Goal: Task Accomplishment & Management: Manage account settings

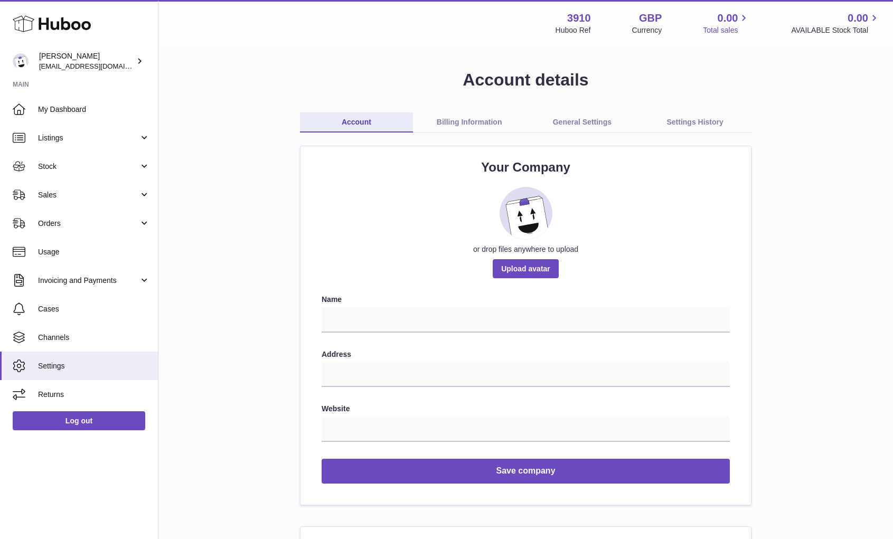
click at [739, 16] on icon at bounding box center [744, 18] width 12 height 12
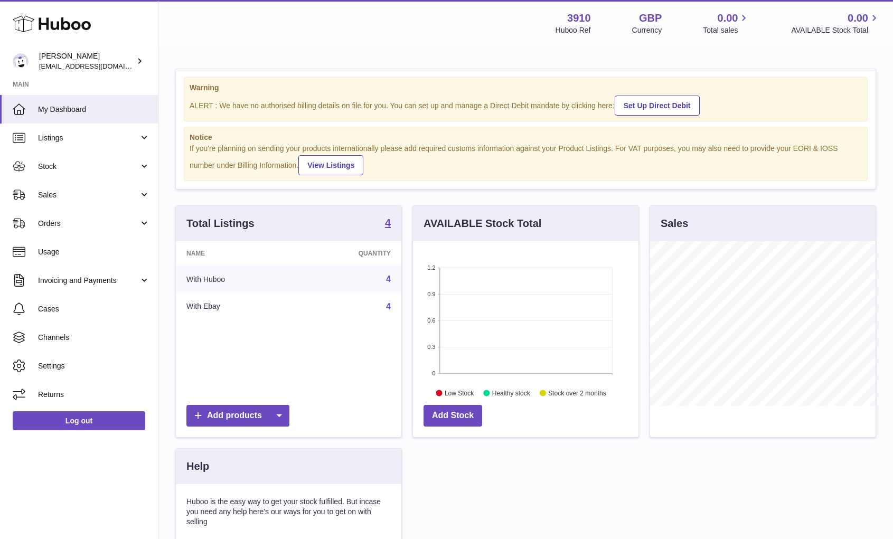
click at [75, 22] on use at bounding box center [52, 24] width 78 height 16
click at [109, 141] on span "Listings" at bounding box center [88, 138] width 101 height 10
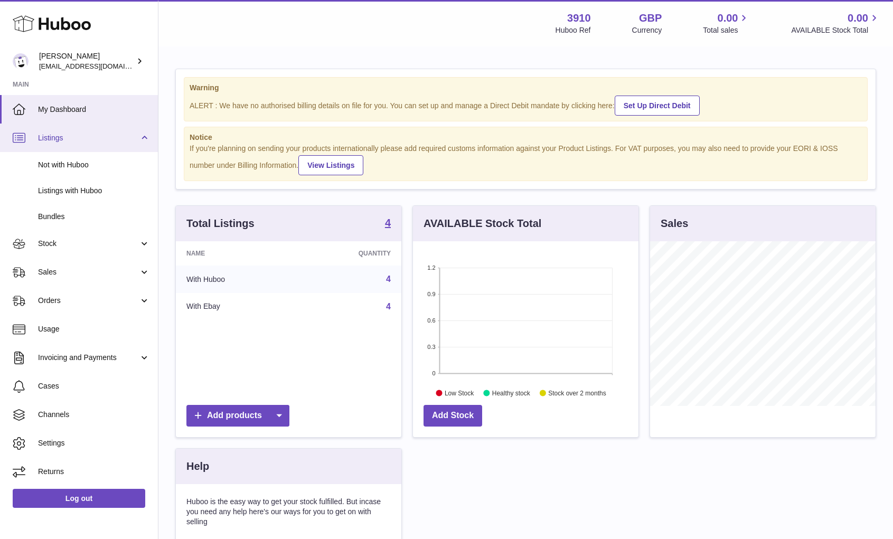
click at [109, 141] on span "Listings" at bounding box center [88, 138] width 101 height 10
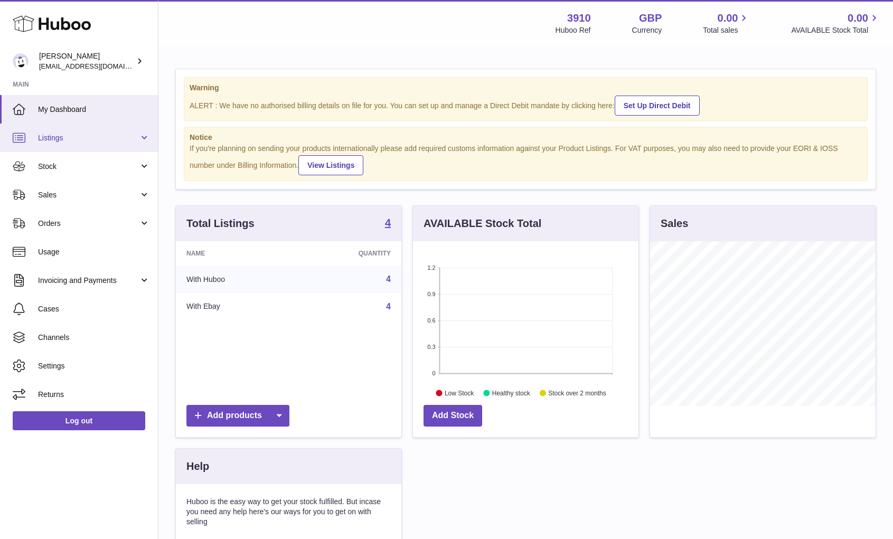
click at [102, 140] on span "Listings" at bounding box center [88, 138] width 101 height 10
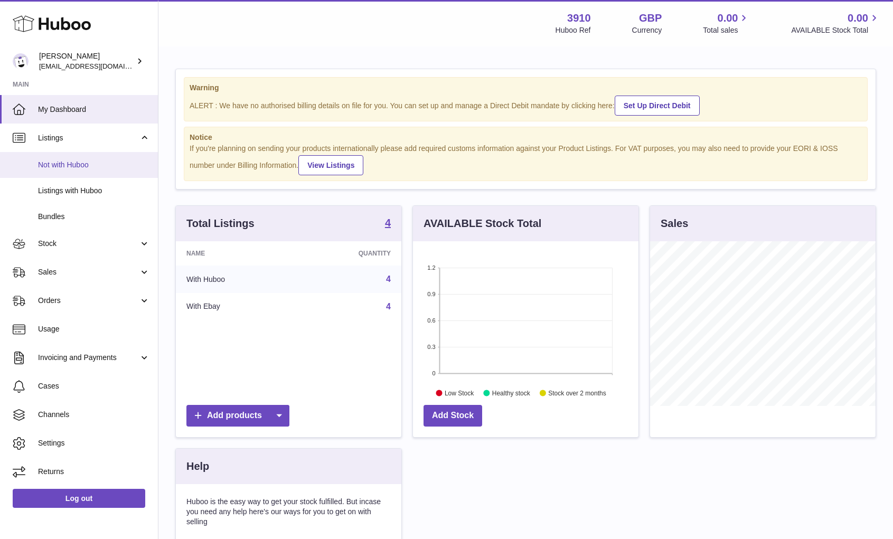
click at [92, 168] on span "Not with Huboo" at bounding box center [94, 165] width 112 height 10
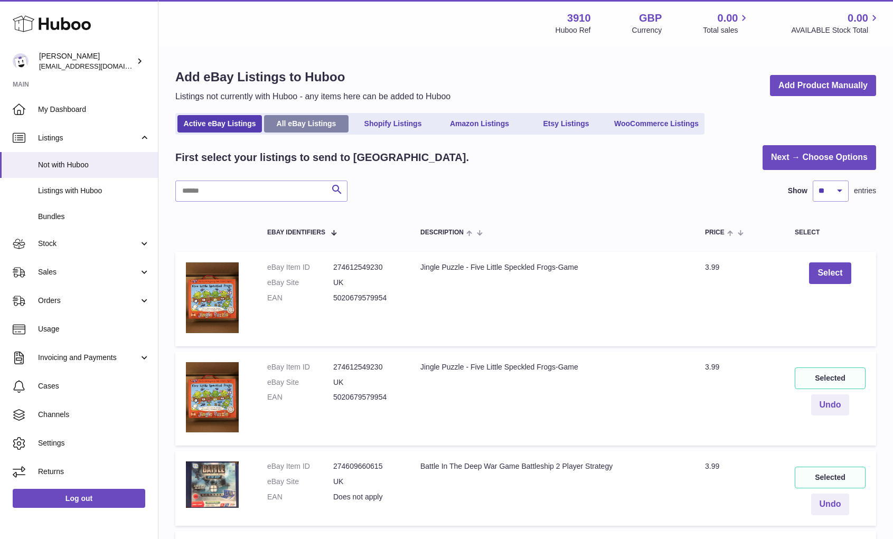
click at [302, 123] on link "All eBay Listings" at bounding box center [306, 123] width 85 height 17
click at [381, 123] on link "Shopify Listings" at bounding box center [393, 123] width 85 height 17
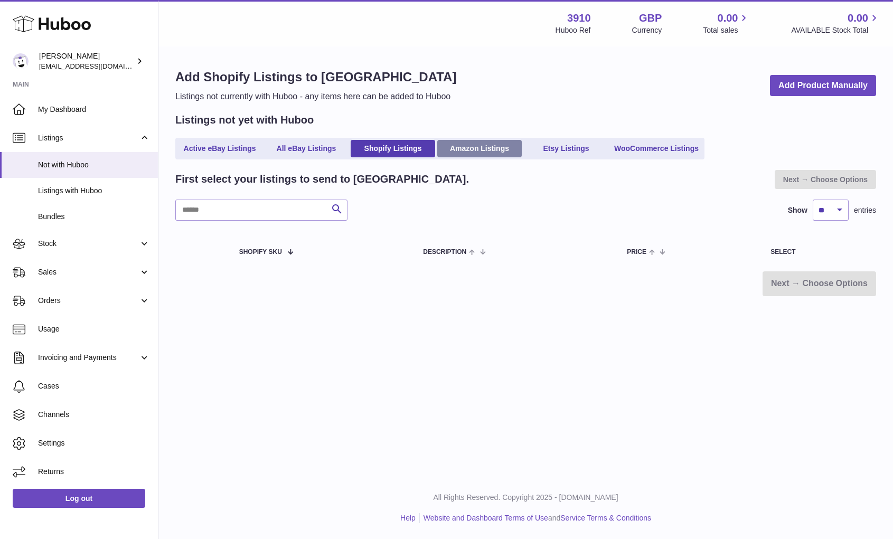
click at [485, 144] on link "Amazon Listings" at bounding box center [479, 148] width 85 height 17
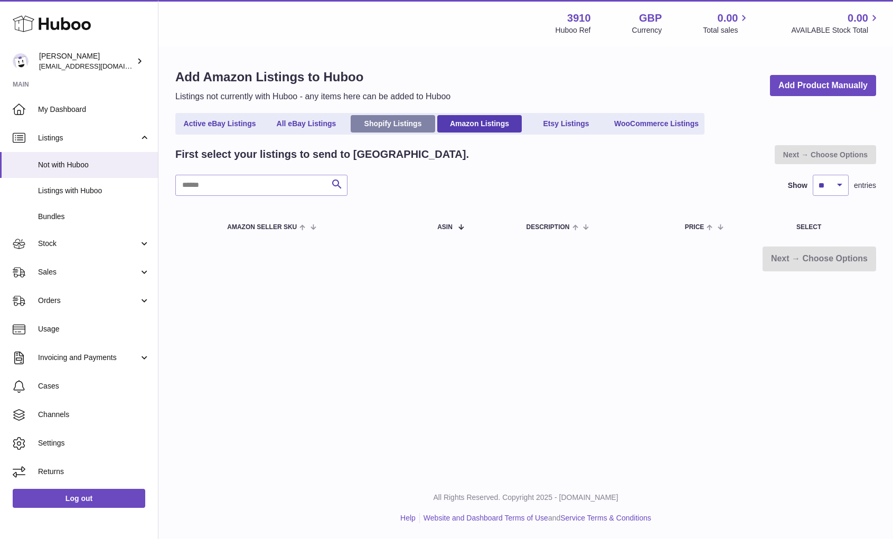
click at [388, 128] on link "Shopify Listings" at bounding box center [393, 123] width 85 height 17
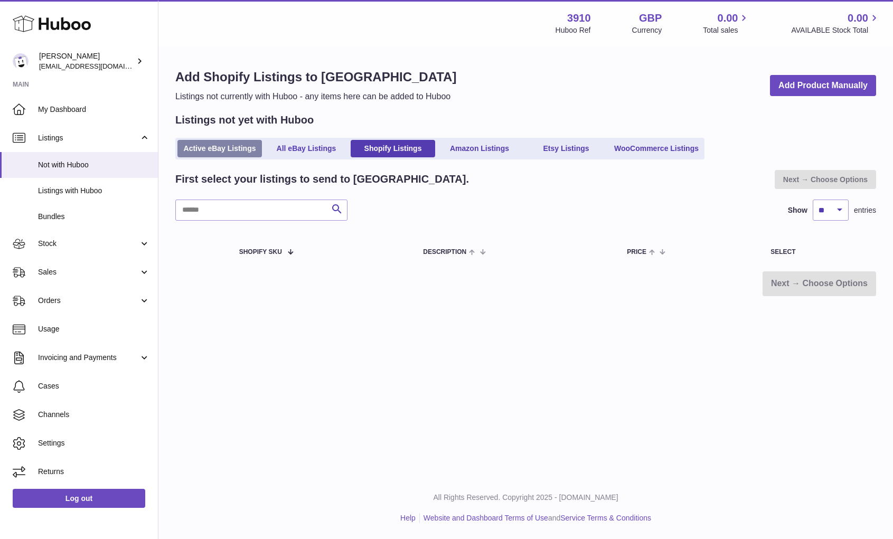
click at [214, 149] on link "Active eBay Listings" at bounding box center [219, 148] width 85 height 17
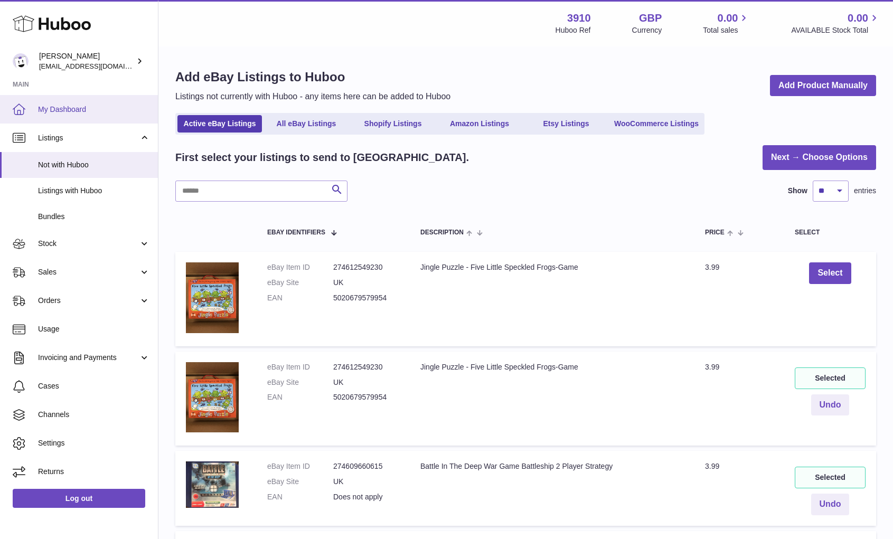
click at [87, 111] on span "My Dashboard" at bounding box center [94, 110] width 112 height 10
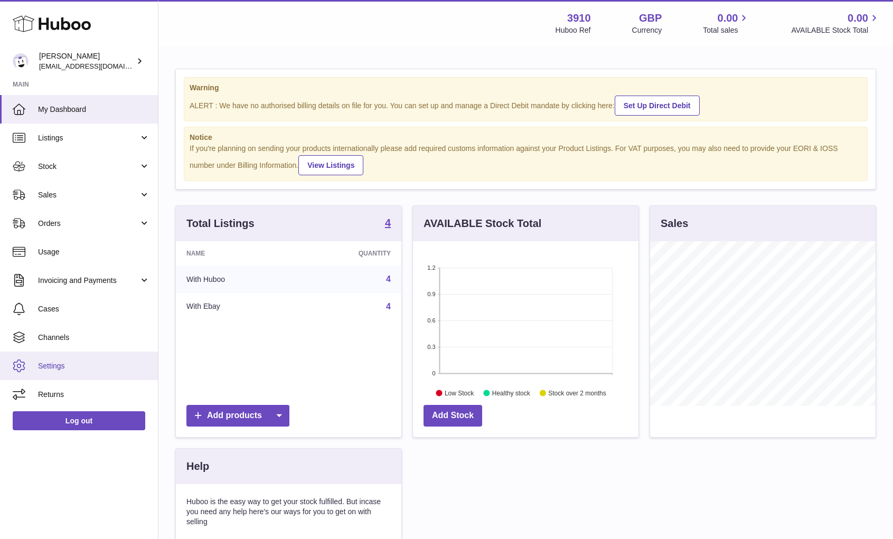
click at [81, 361] on span "Settings" at bounding box center [94, 366] width 112 height 10
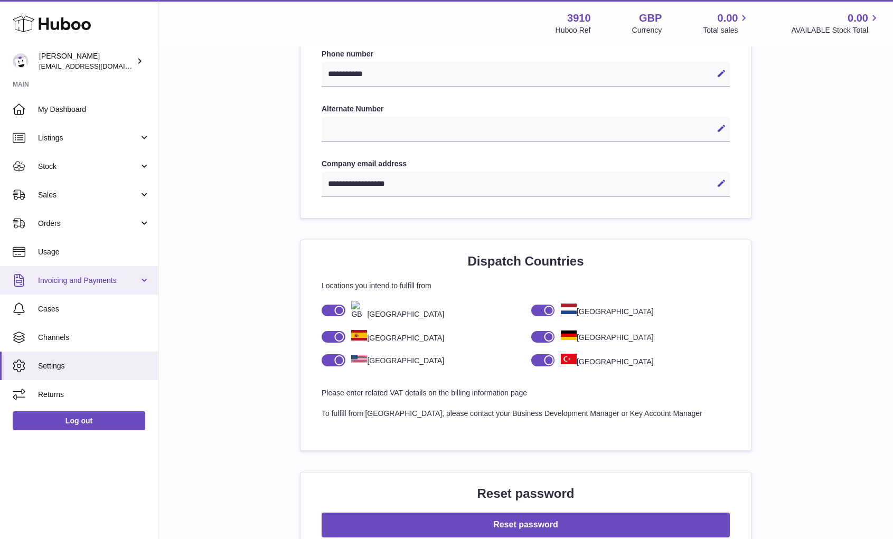
scroll to position [522, 0]
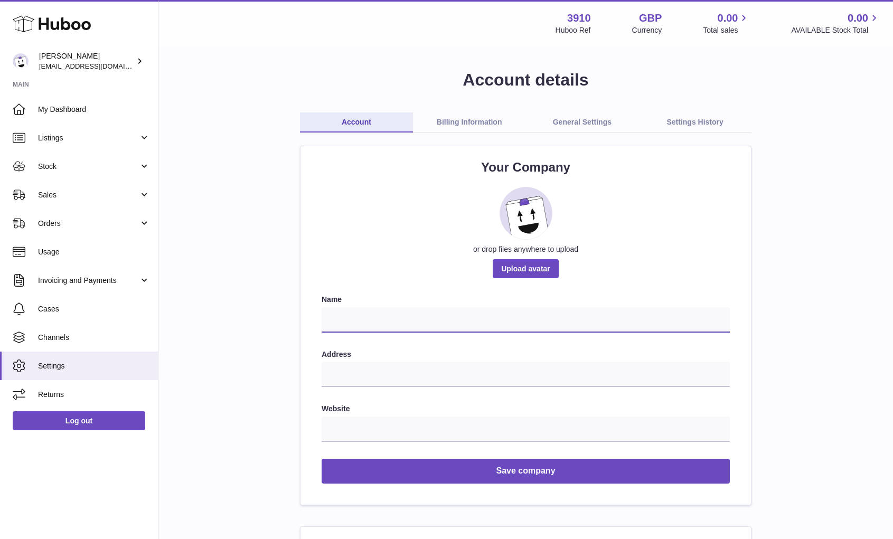
click at [344, 317] on input "text" at bounding box center [526, 319] width 408 height 25
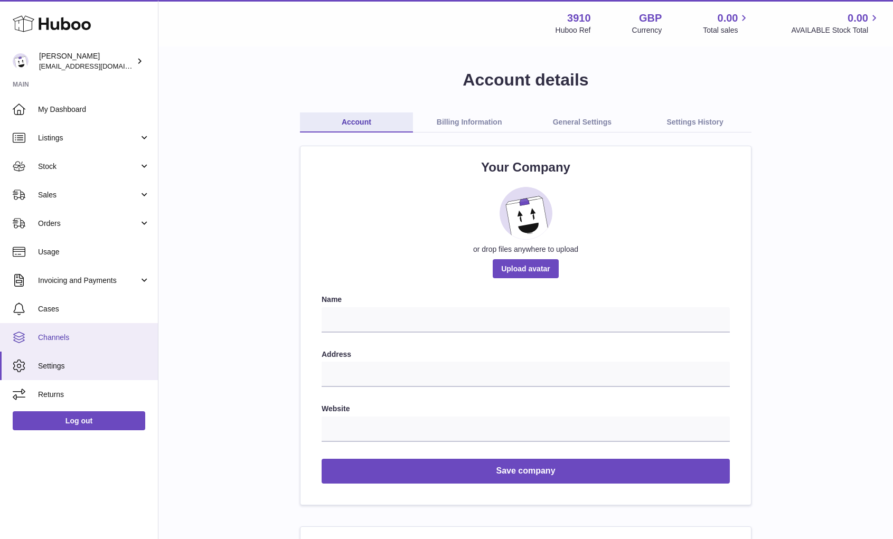
click at [88, 334] on span "Channels" at bounding box center [94, 338] width 112 height 10
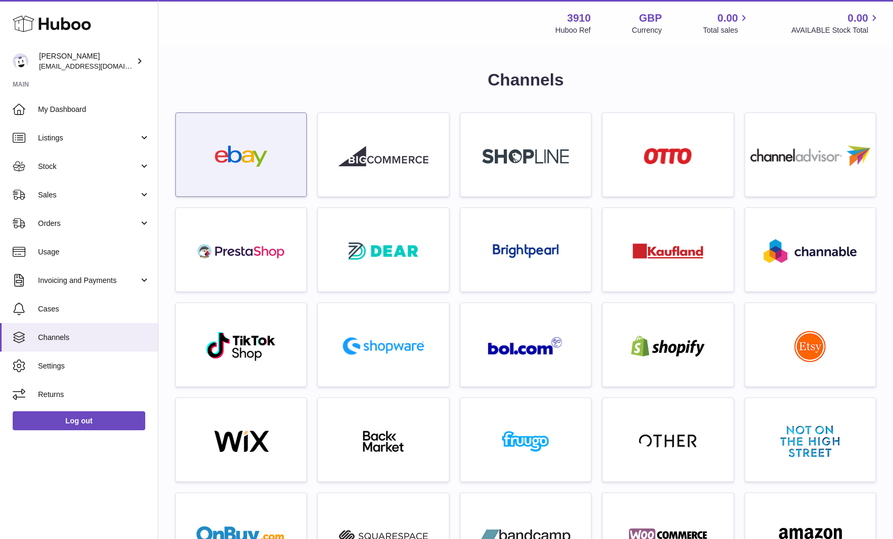
click at [274, 174] on div at bounding box center [241, 158] width 120 height 68
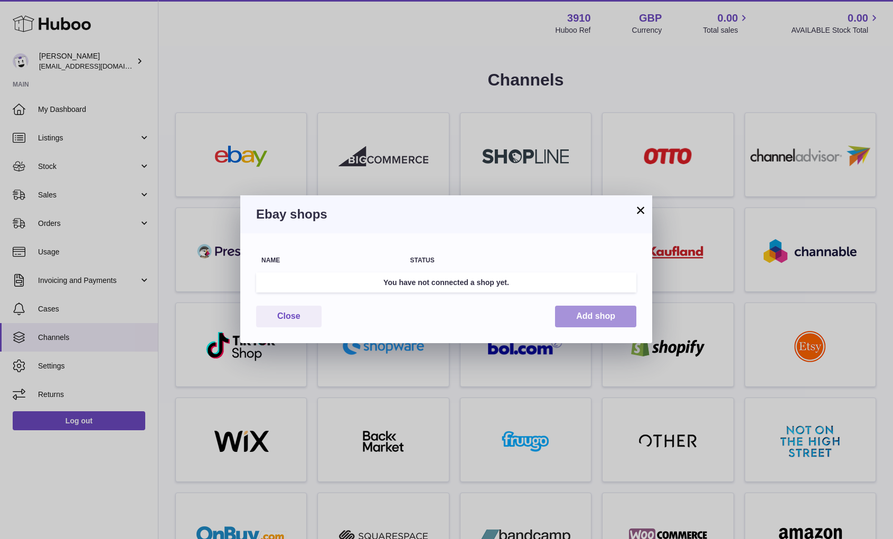
click at [588, 313] on button "Add shop" at bounding box center [595, 317] width 81 height 22
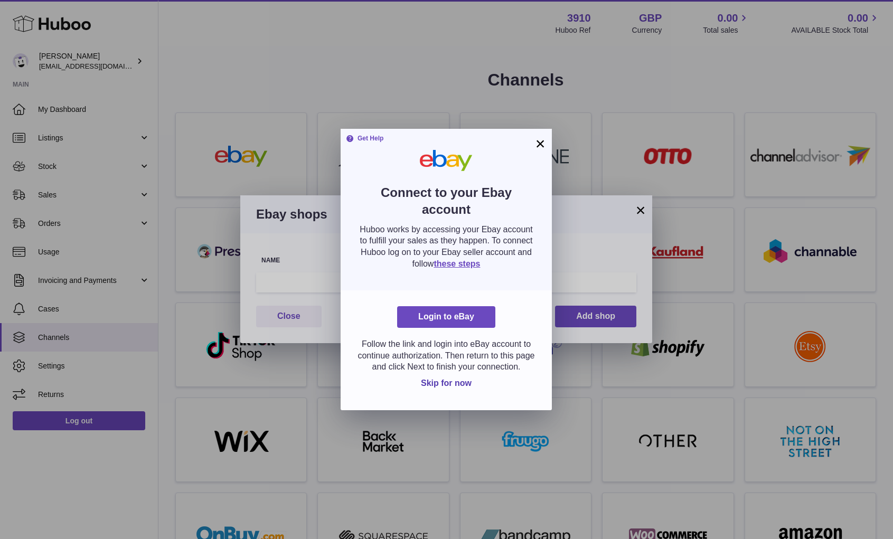
click at [543, 143] on button "×" at bounding box center [540, 143] width 13 height 13
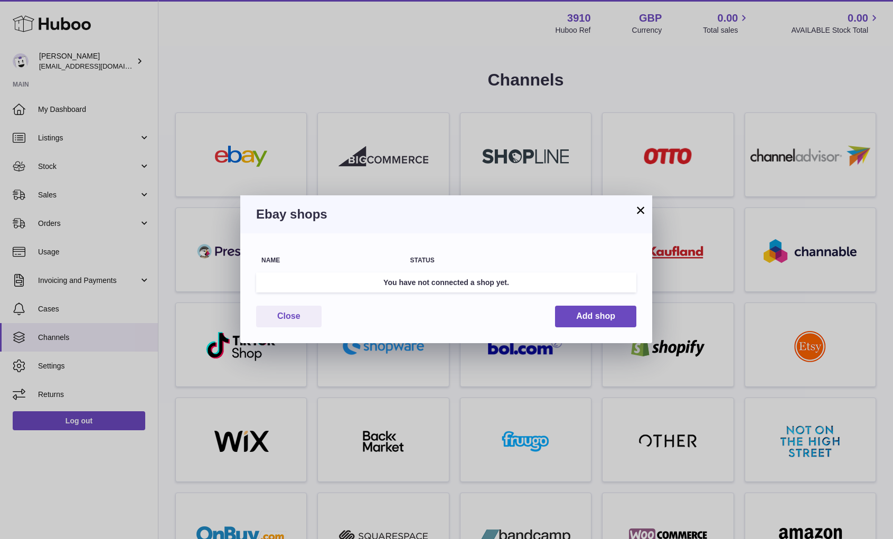
click at [641, 210] on button "×" at bounding box center [640, 210] width 13 height 13
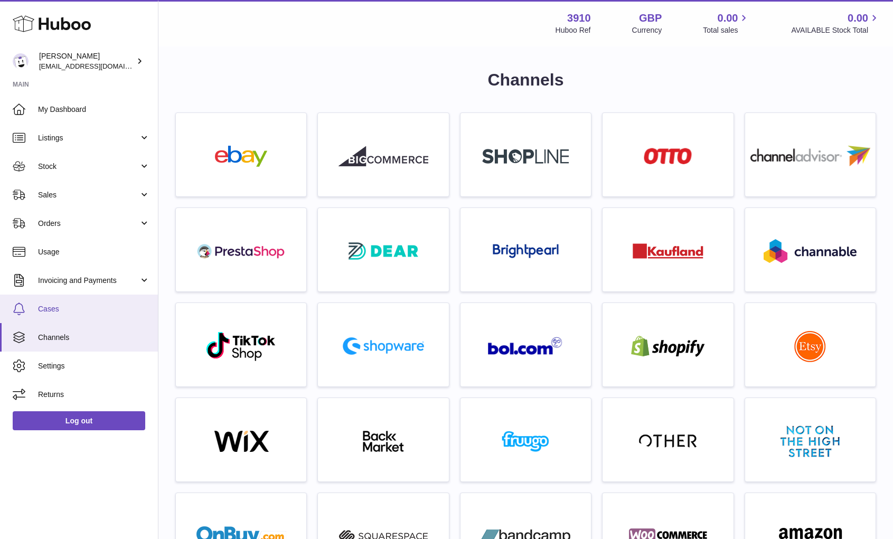
click at [84, 303] on link "Cases" at bounding box center [79, 309] width 158 height 29
click at [77, 305] on span "Cases" at bounding box center [94, 309] width 112 height 10
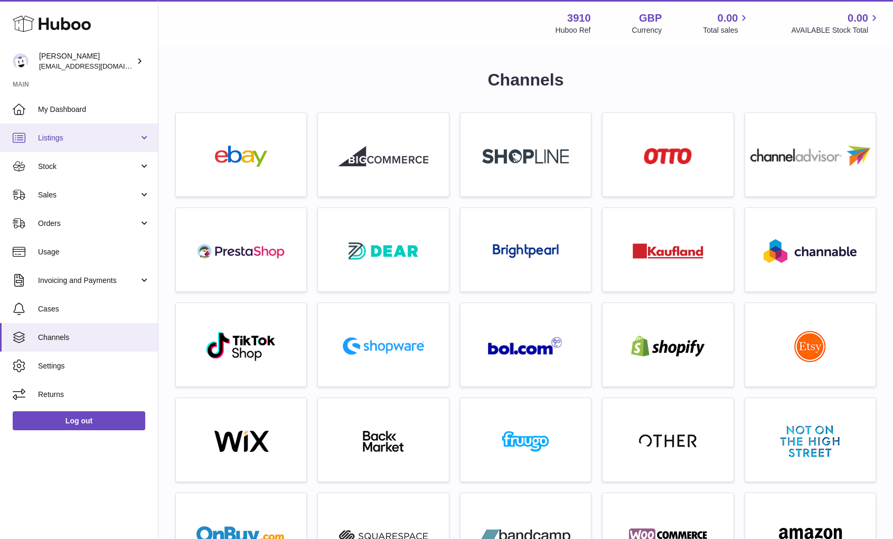
click at [70, 134] on span "Listings" at bounding box center [88, 138] width 101 height 10
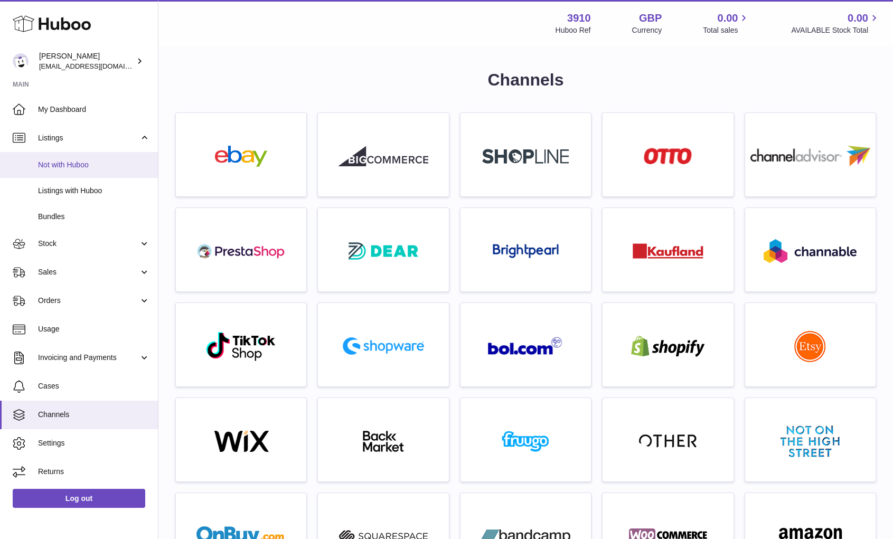
click at [78, 162] on span "Not with Huboo" at bounding box center [94, 165] width 112 height 10
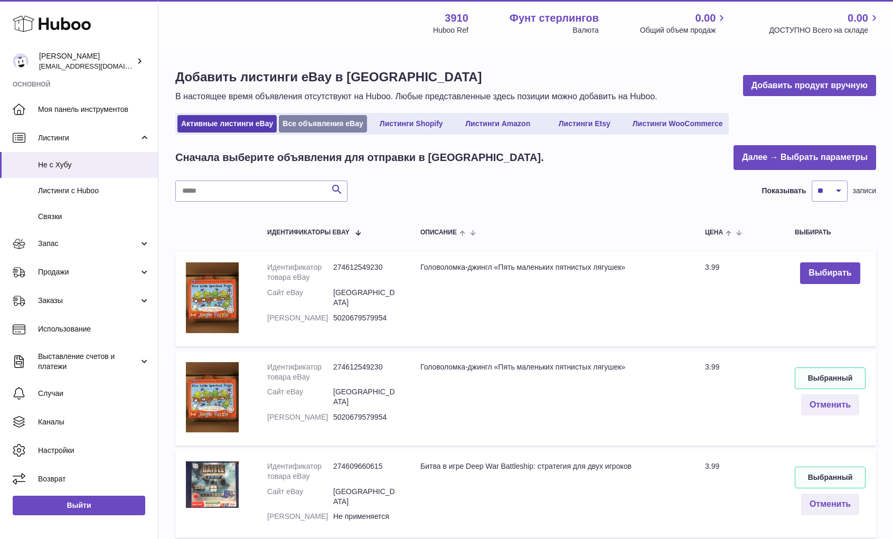
click at [322, 126] on font "Все объявления eBay" at bounding box center [323, 123] width 80 height 8
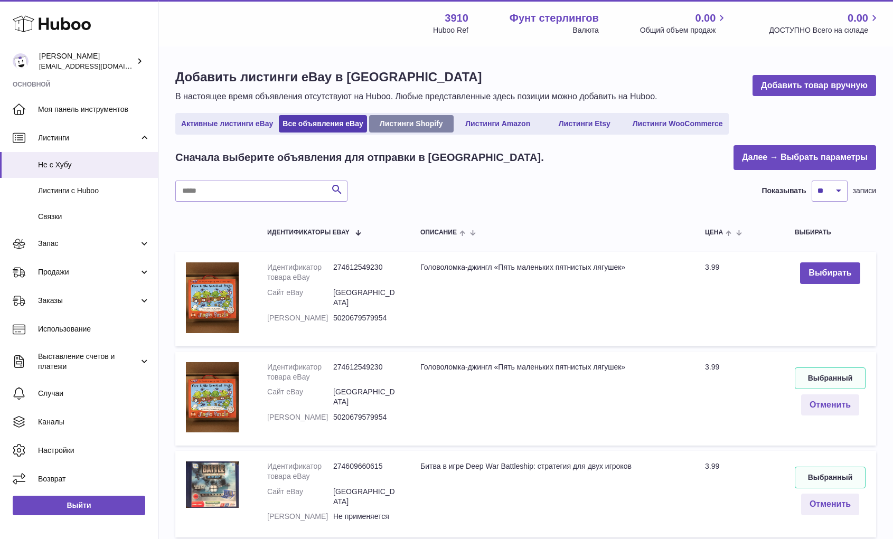
click at [396, 126] on font "Листинги Shopify" at bounding box center [411, 123] width 63 height 8
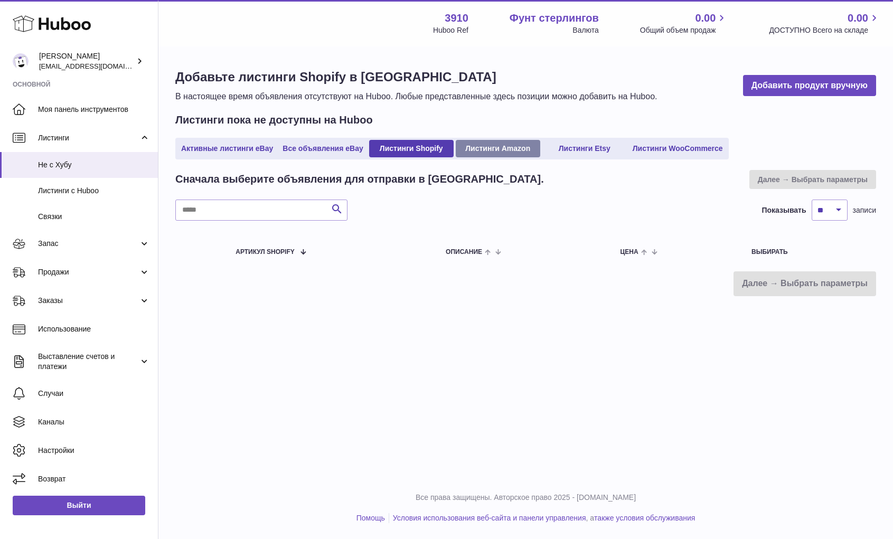
click at [485, 142] on link "Листинги Amazon" at bounding box center [498, 148] width 85 height 17
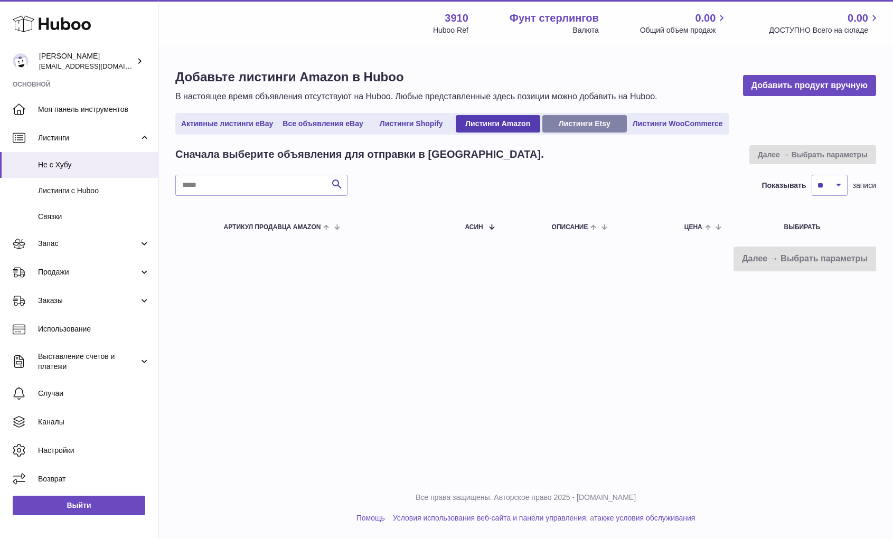
click at [573, 130] on link "Листинги Etsy" at bounding box center [584, 123] width 85 height 17
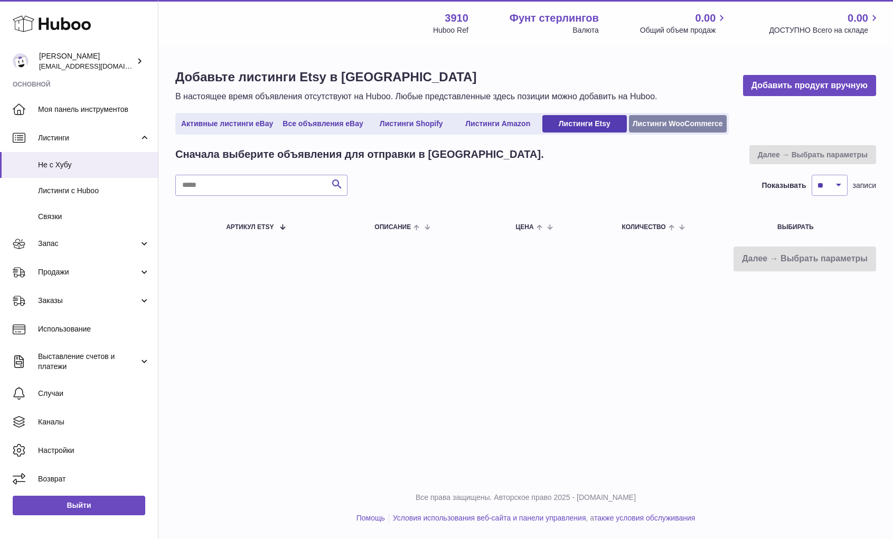
click at [649, 128] on link "Листинги WooCommerce" at bounding box center [678, 123] width 98 height 17
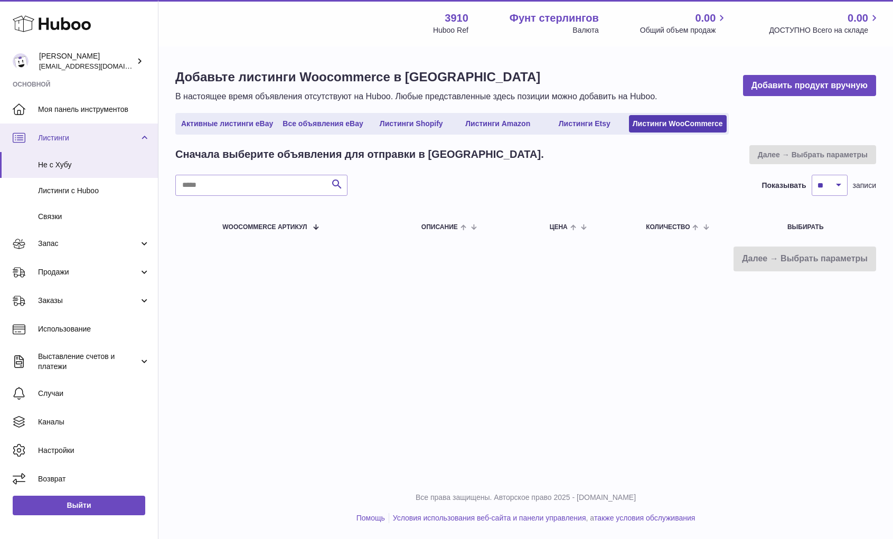
click at [45, 137] on font "Листинги" at bounding box center [53, 138] width 31 height 8
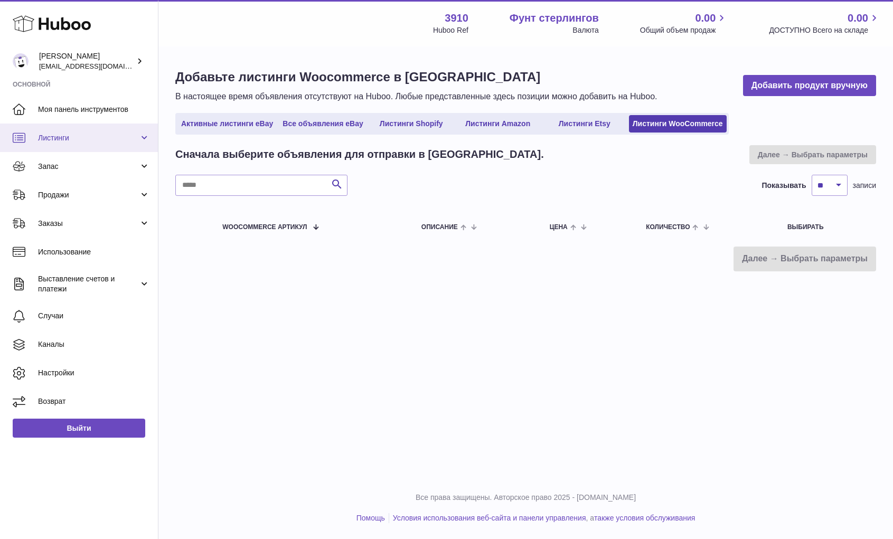
click at [45, 137] on font "Листинги" at bounding box center [53, 138] width 31 height 8
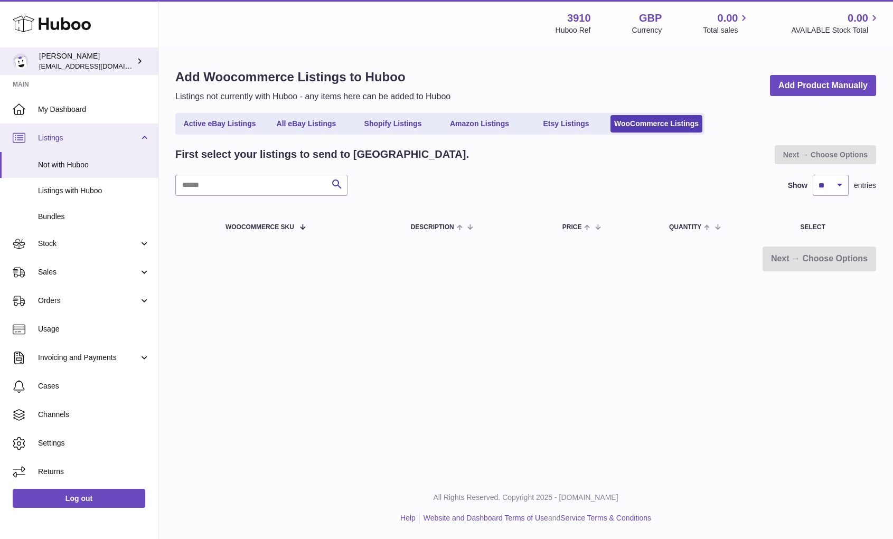
click at [143, 61] on icon at bounding box center [139, 60] width 11 height 11
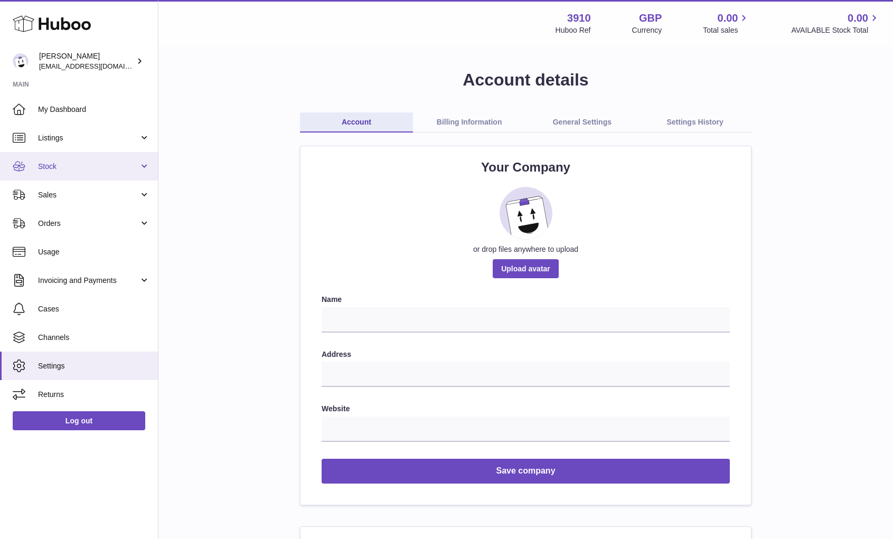
click at [110, 155] on link "Stock" at bounding box center [79, 166] width 158 height 29
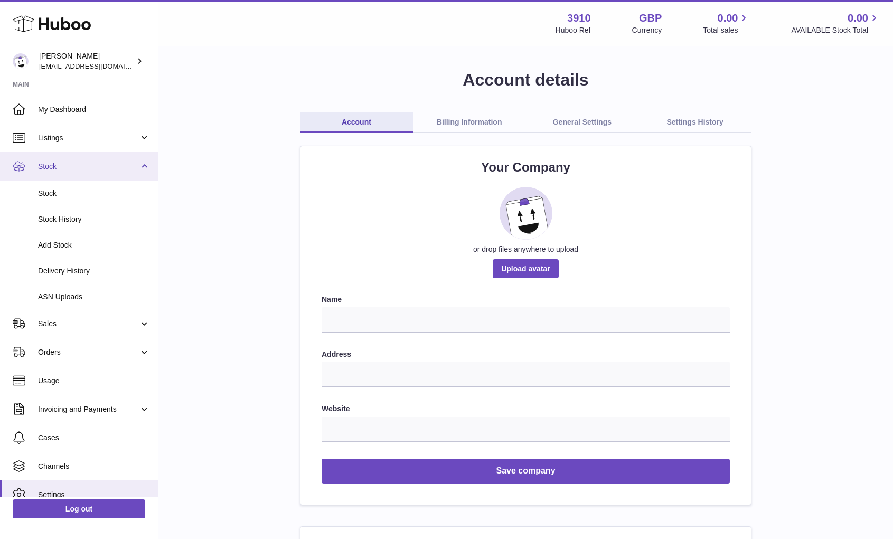
scroll to position [41, 0]
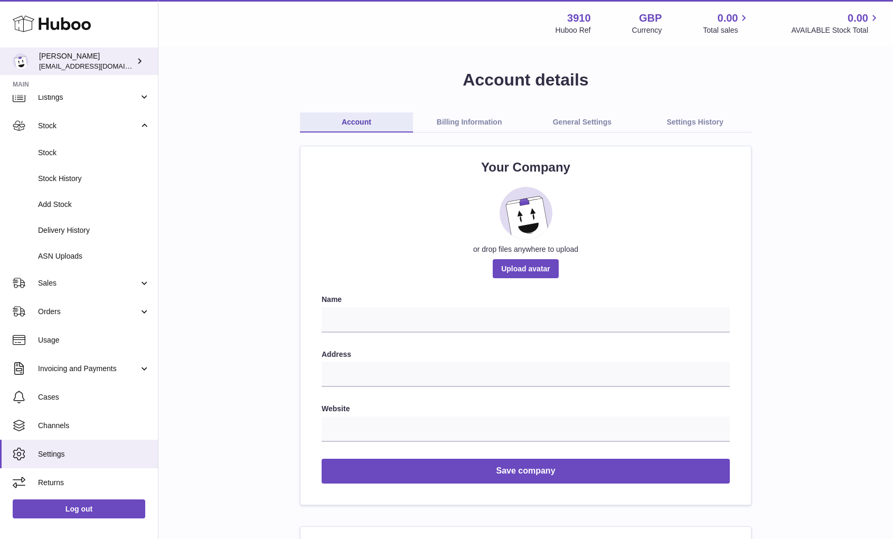
click at [118, 71] on div "Maksims Fjodorovs max@shopogolic.net" at bounding box center [86, 61] width 95 height 20
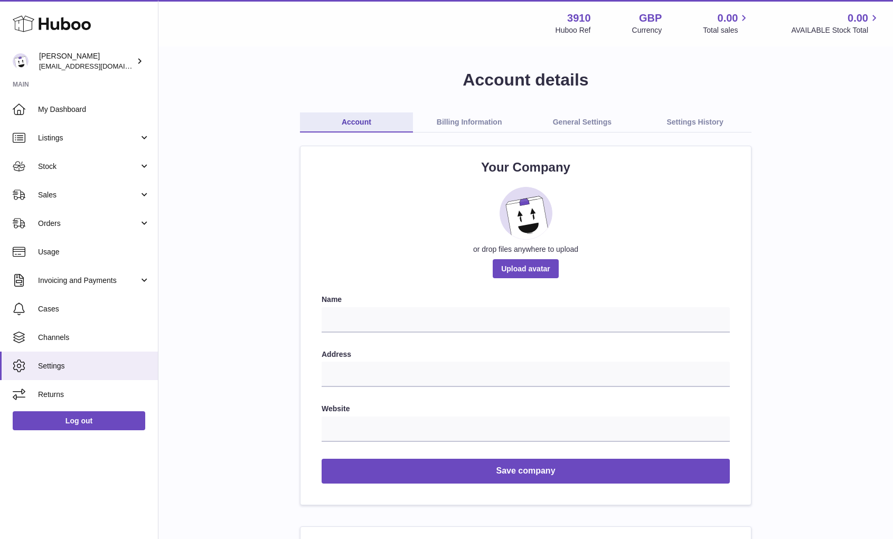
click at [448, 129] on link "Billing Information" at bounding box center [469, 123] width 113 height 20
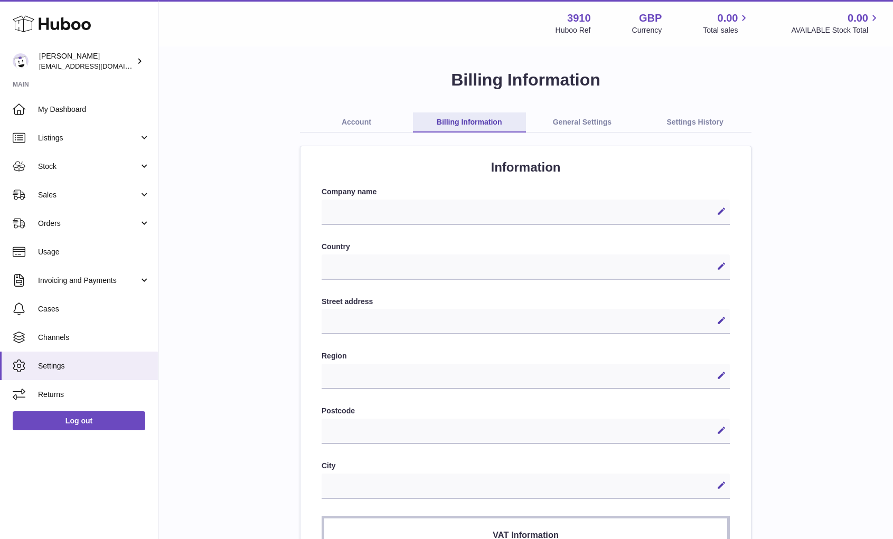
select select
click at [566, 119] on link "General Settings" at bounding box center [582, 123] width 113 height 20
